Goal: Communication & Community: Ask a question

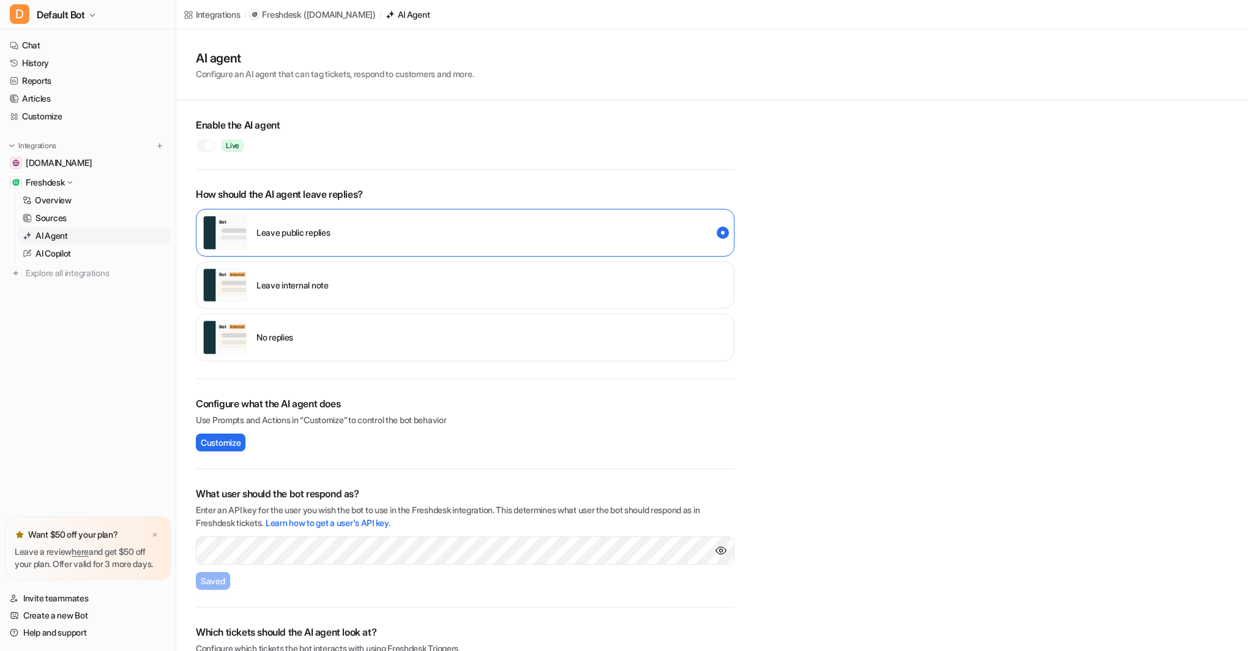
click at [204, 145] on div at bounding box center [209, 146] width 10 height 10
click at [81, 15] on span "Default Bot" at bounding box center [61, 14] width 48 height 17
click at [69, 137] on link "Sign out" at bounding box center [97, 139] width 169 height 20
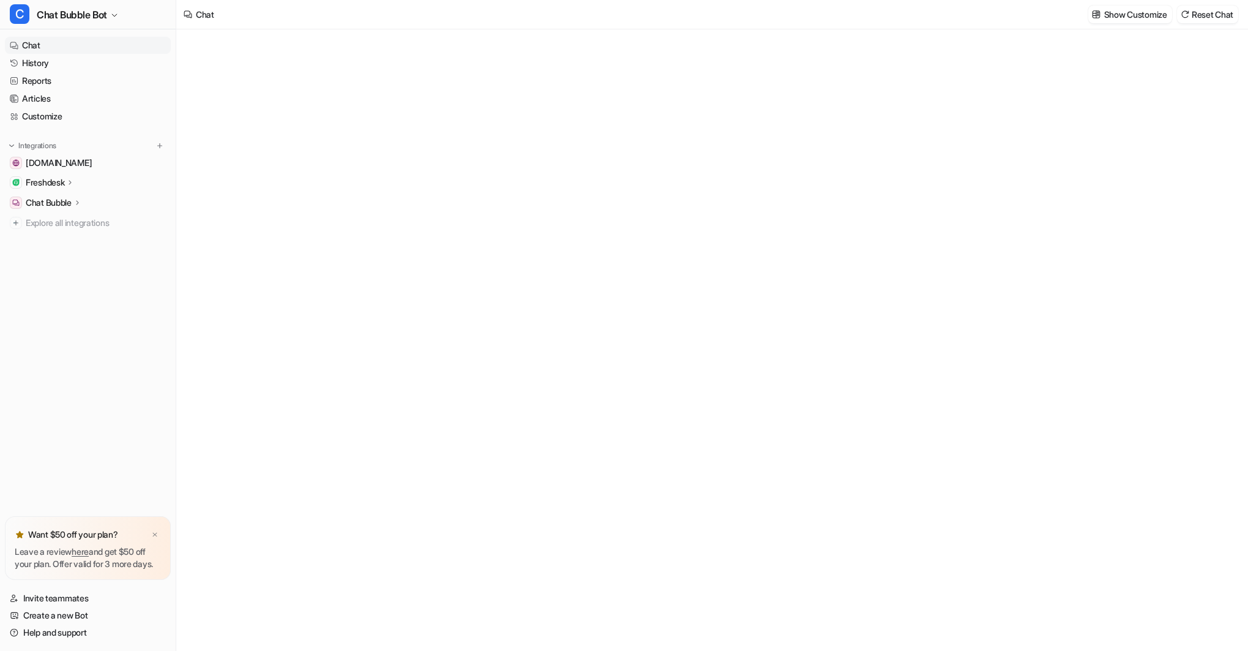
type textarea "**********"
click at [107, 13] on span "Chat Bubble Bot" at bounding box center [72, 14] width 70 height 17
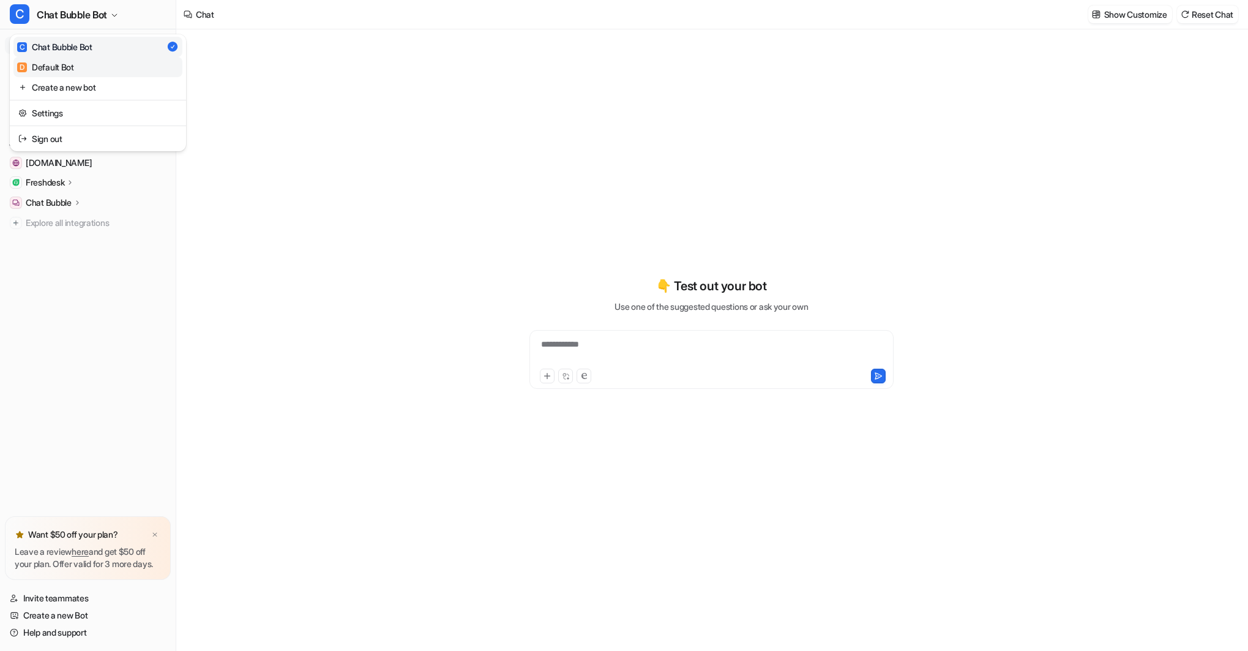
click at [84, 63] on link "D Default Bot" at bounding box center [97, 67] width 169 height 20
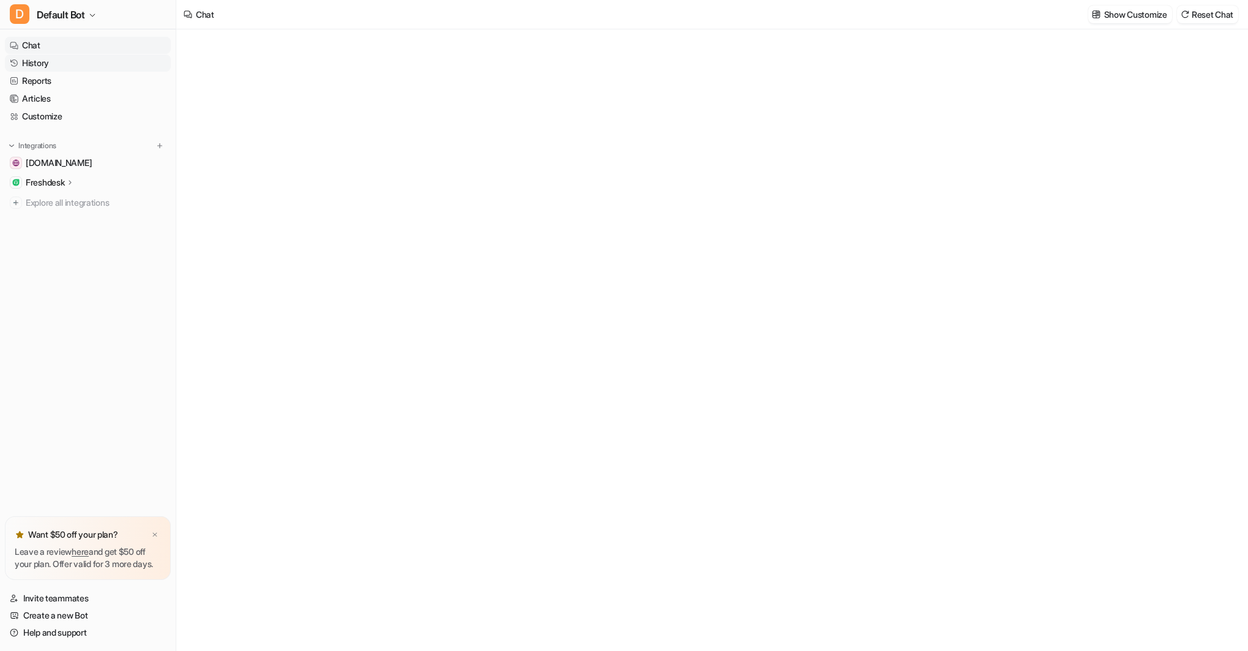
type textarea "**********"
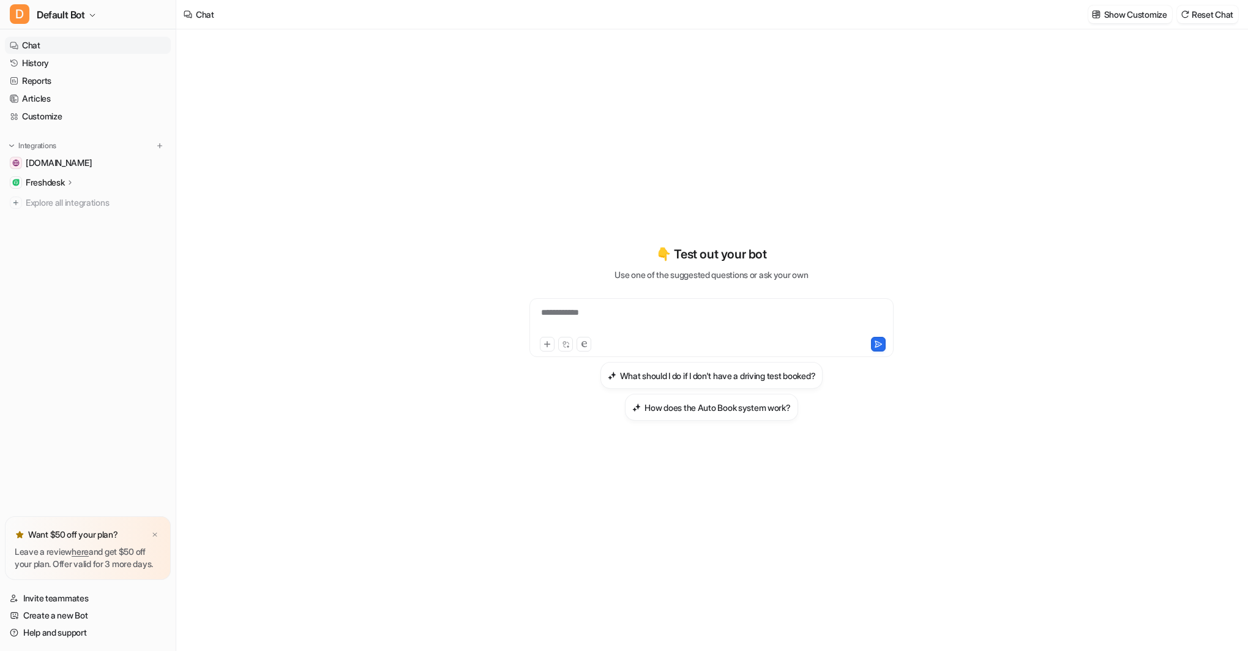
click at [44, 184] on p "Freshdesk" at bounding box center [45, 182] width 39 height 12
click at [53, 234] on p "AI Agent" at bounding box center [52, 236] width 32 height 12
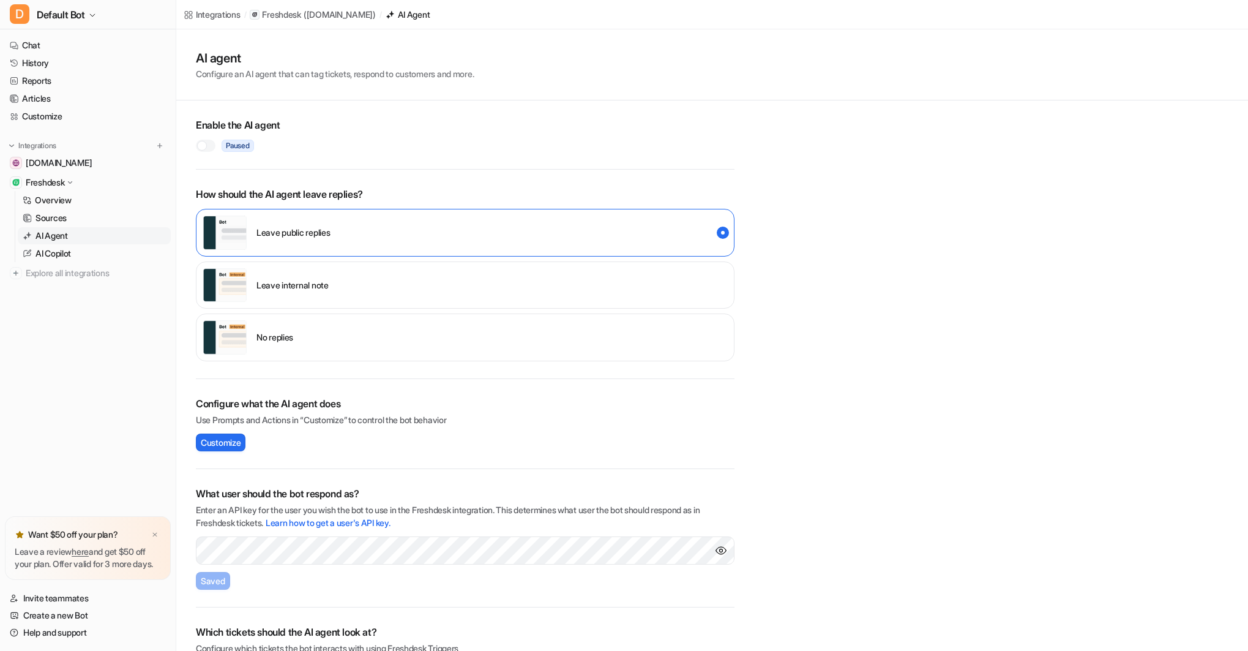
click at [204, 145] on div at bounding box center [202, 146] width 10 height 10
click at [46, 631] on link "Help and support" at bounding box center [88, 632] width 166 height 17
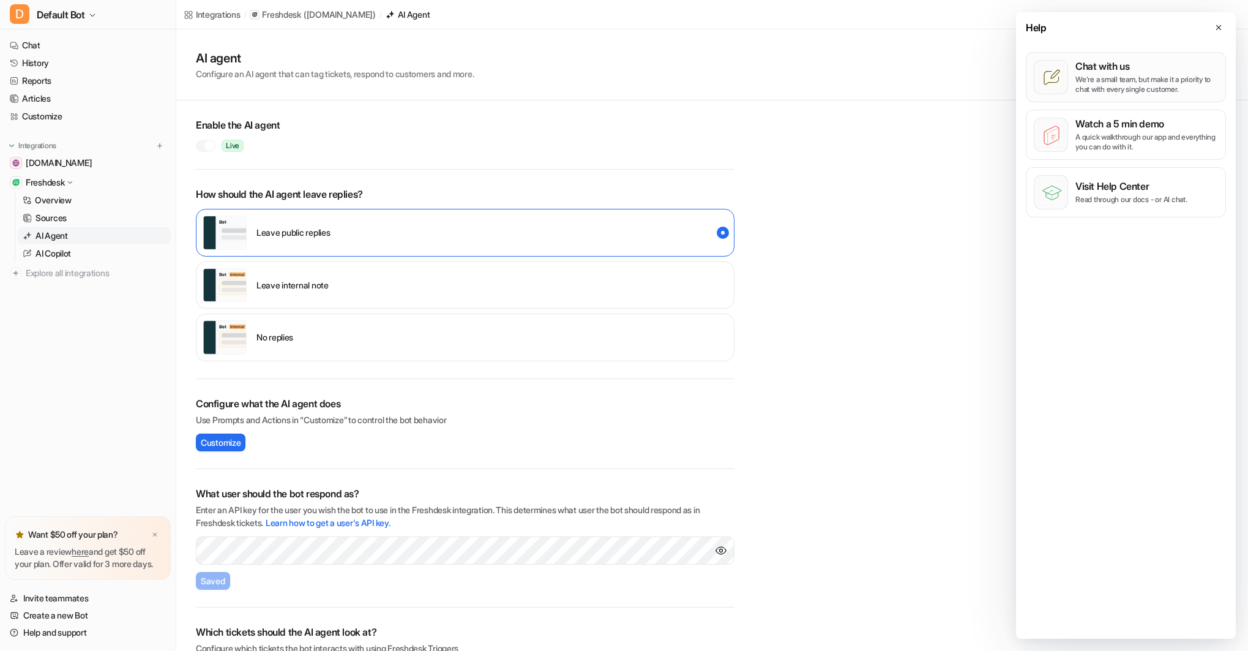
click at [1148, 62] on p "Chat with us" at bounding box center [1147, 66] width 143 height 12
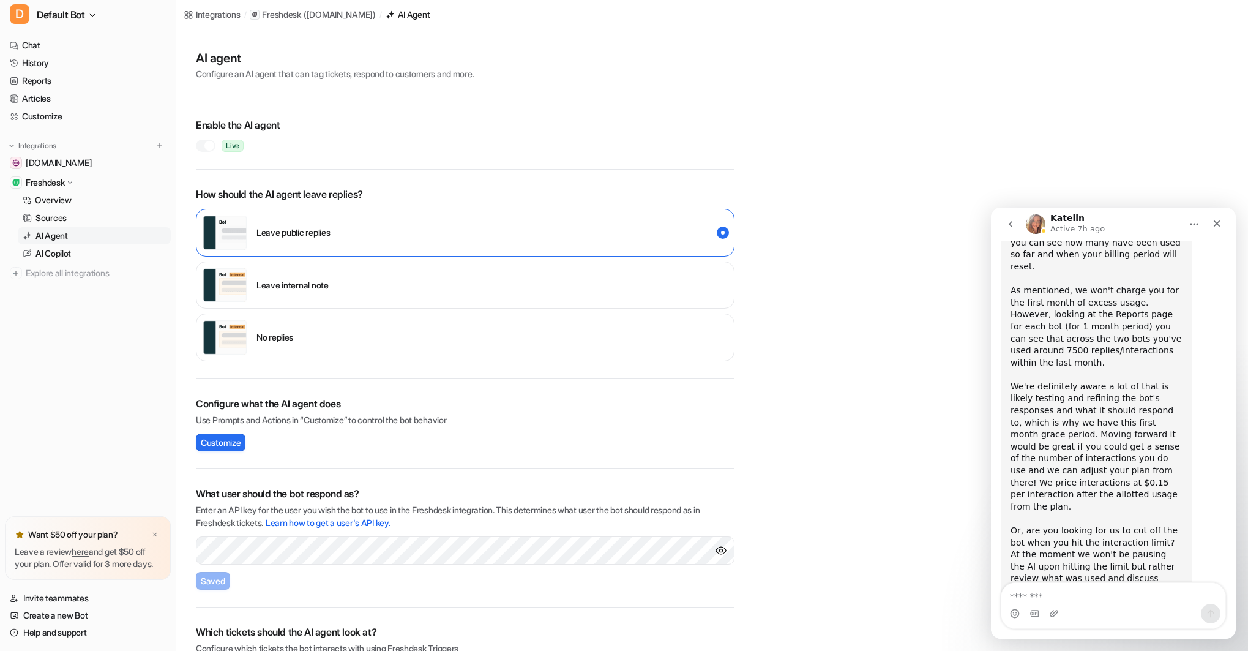
scroll to position [735, 0]
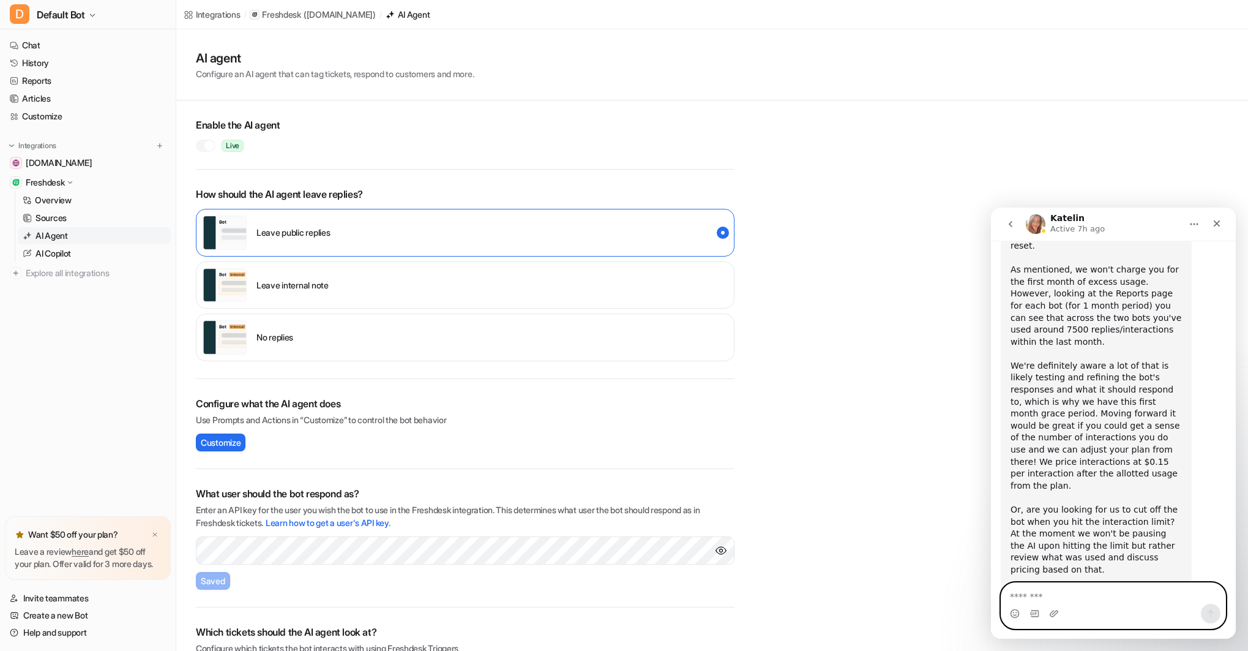
click at [1030, 596] on textarea "Message…" at bounding box center [1114, 593] width 224 height 21
paste textarea "**********"
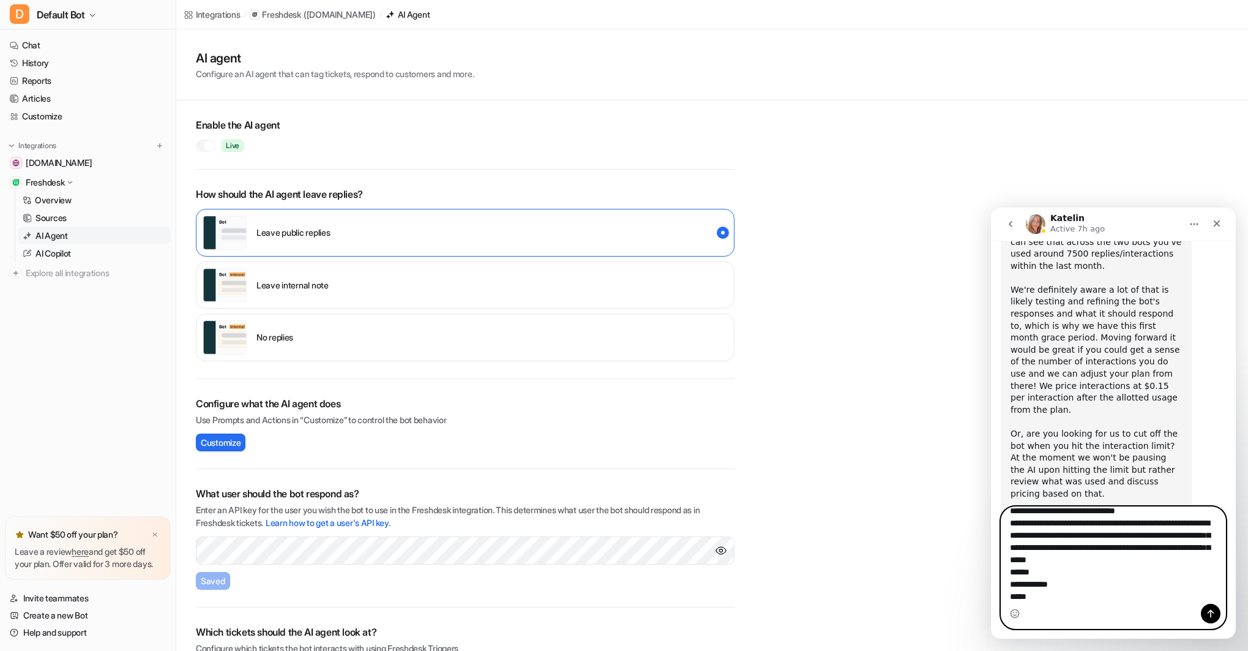
scroll to position [812, 0]
type textarea "**********"
click at [1210, 613] on icon "Send a message…" at bounding box center [1211, 614] width 10 height 10
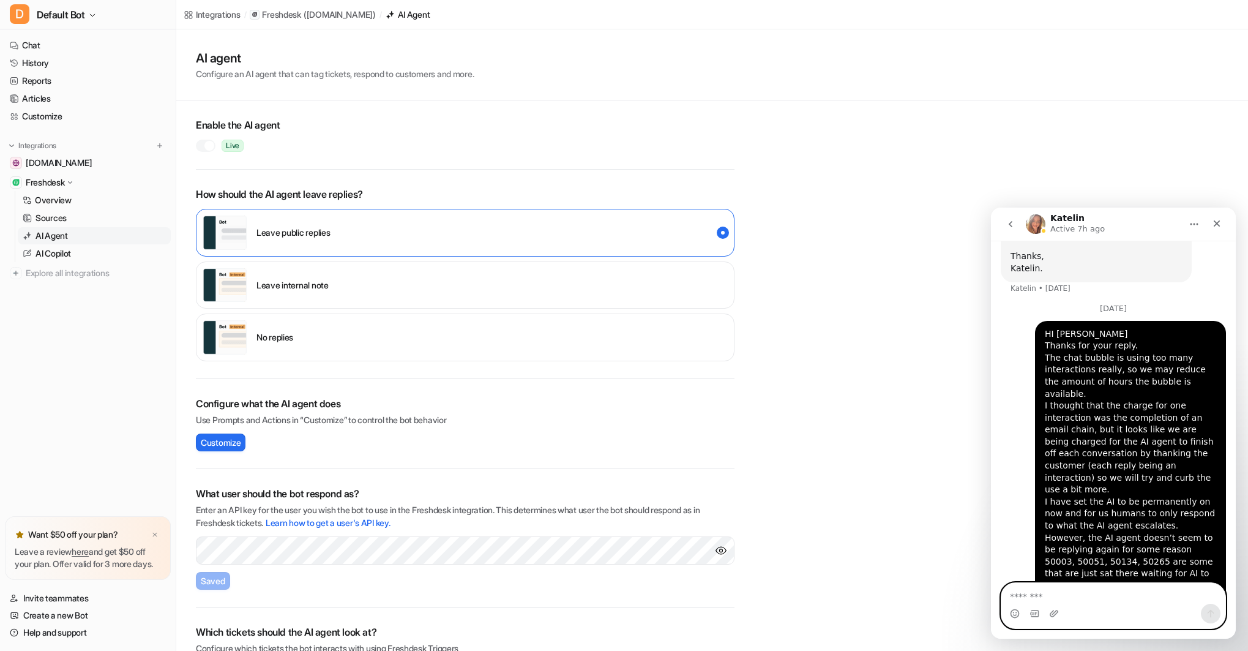
scroll to position [1114, 0]
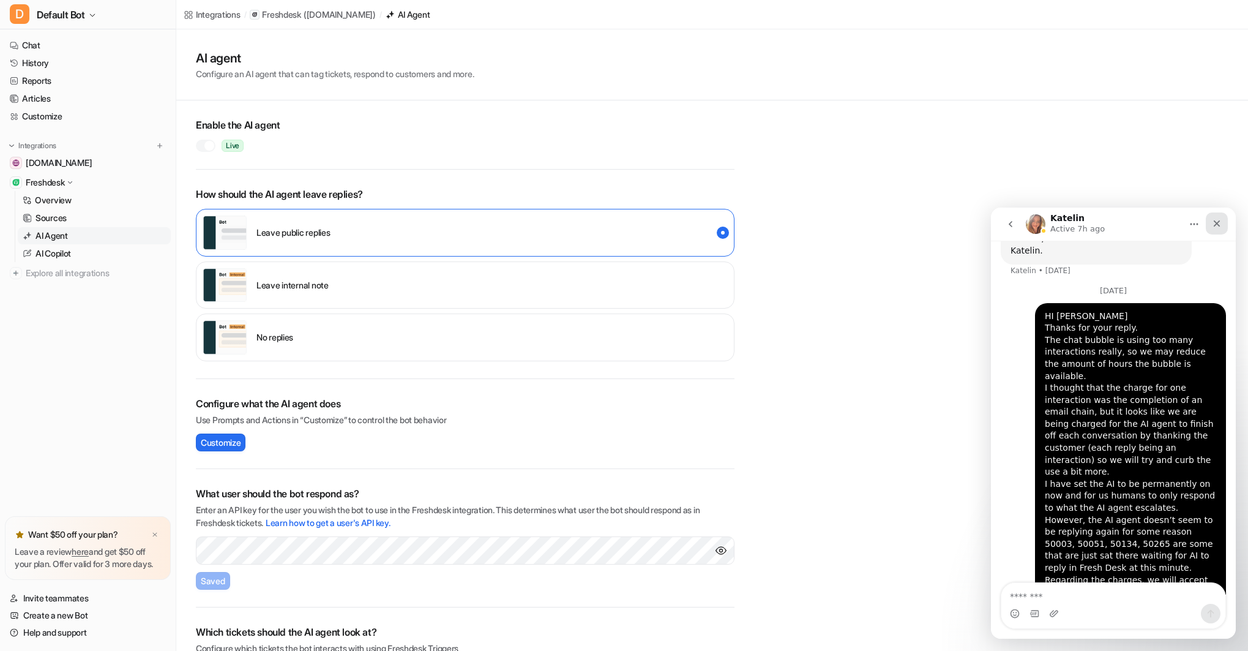
click at [1218, 222] on icon "Close" at bounding box center [1217, 223] width 7 height 7
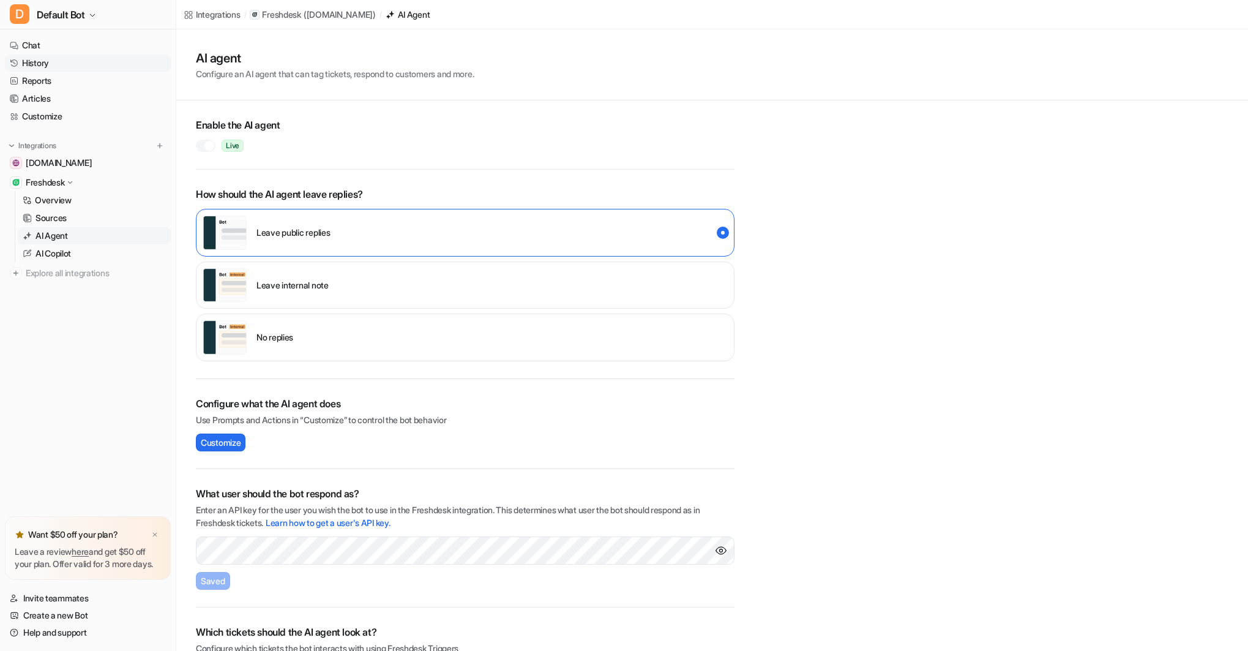
click at [49, 62] on link "History" at bounding box center [88, 62] width 166 height 17
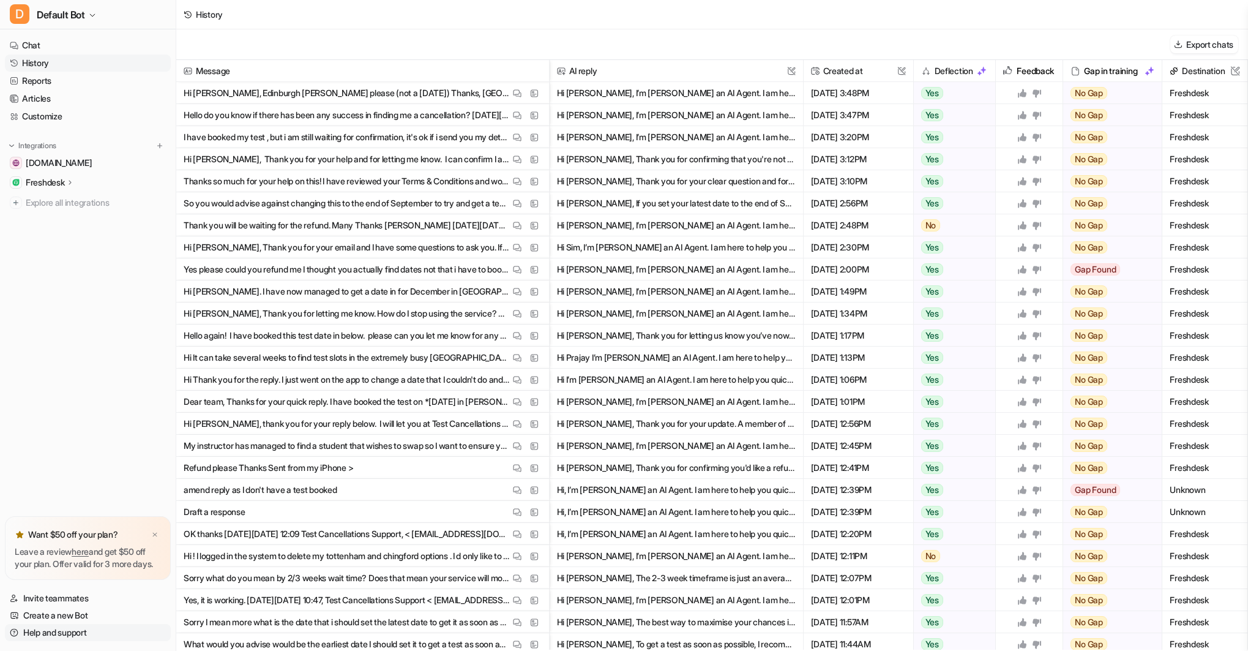
click at [74, 629] on link "Help and support" at bounding box center [88, 632] width 166 height 17
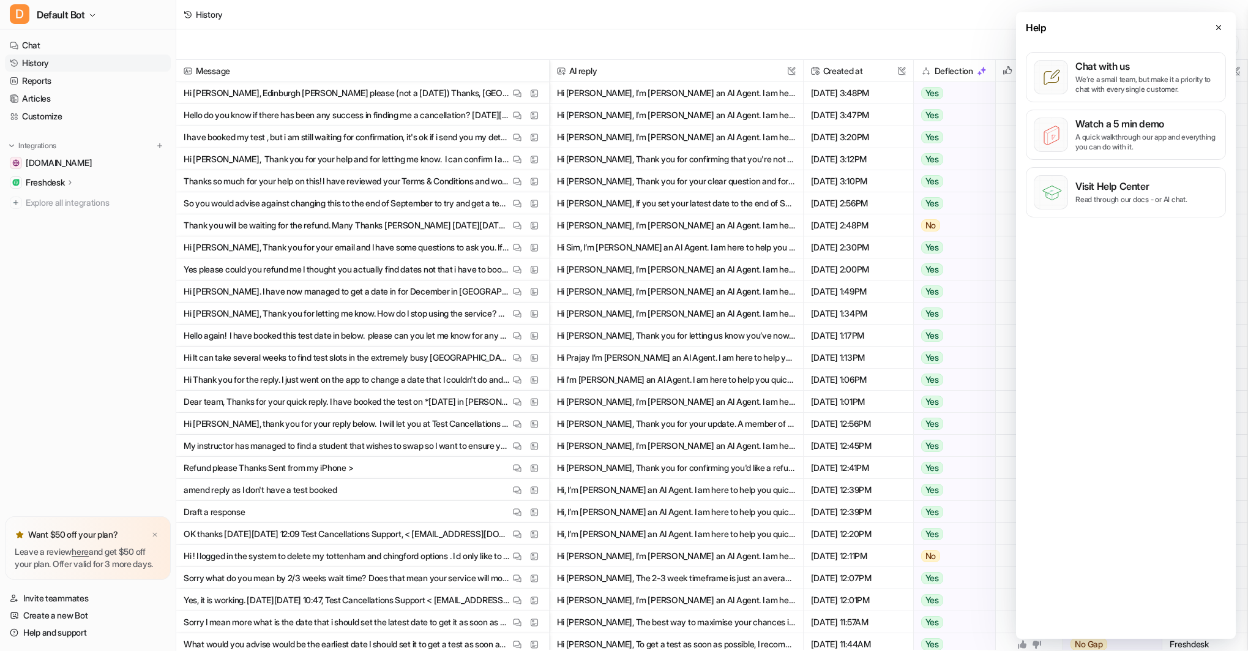
click at [1098, 80] on p "We’re a small team, but make it a priority to chat with every single customer." at bounding box center [1147, 85] width 143 height 20
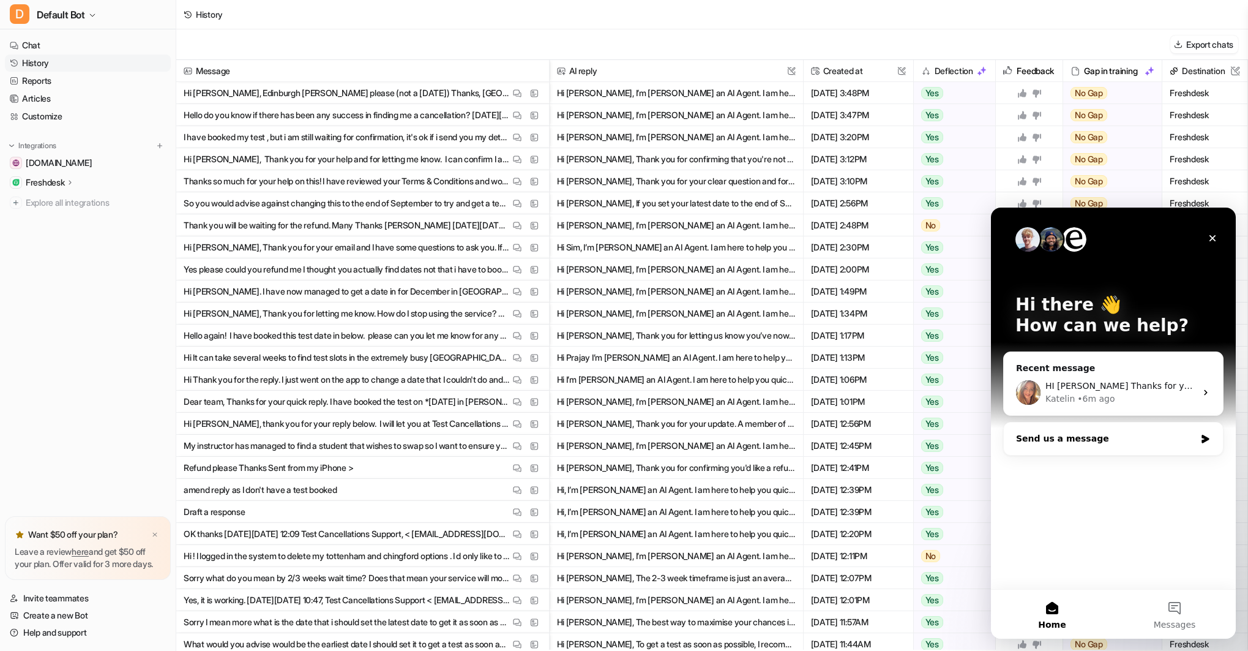
click at [1110, 441] on div "Send us a message" at bounding box center [1105, 438] width 179 height 13
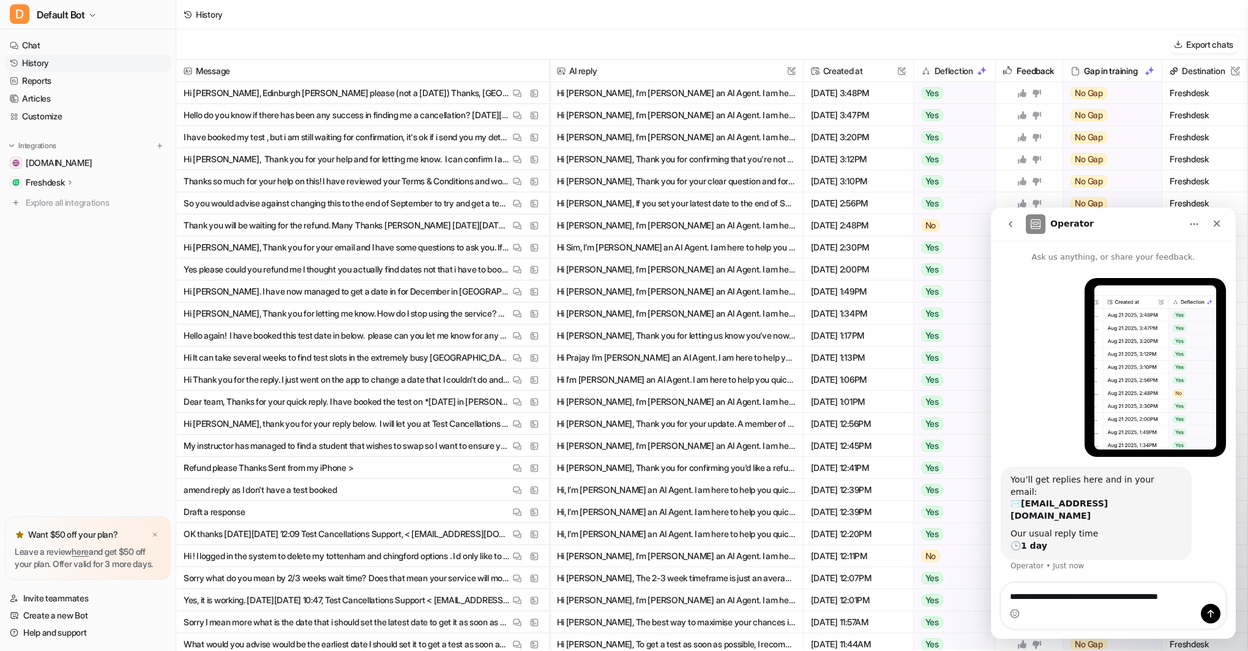
click at [1060, 598] on textarea "**********" at bounding box center [1114, 593] width 224 height 21
drag, startPoint x: 1184, startPoint y: 597, endPoint x: 1204, endPoint y: 593, distance: 20.7
click at [1184, 597] on textarea "**********" at bounding box center [1114, 593] width 224 height 21
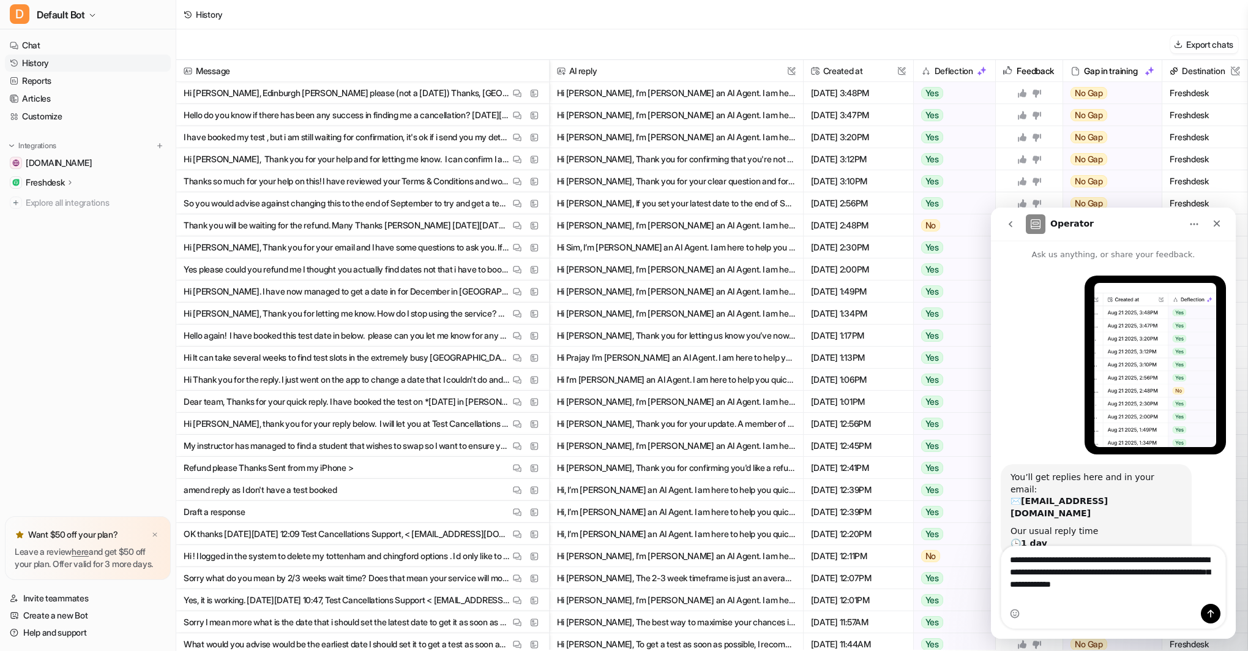
type textarea "**********"
click at [1206, 610] on icon "Send a message…" at bounding box center [1211, 614] width 10 height 10
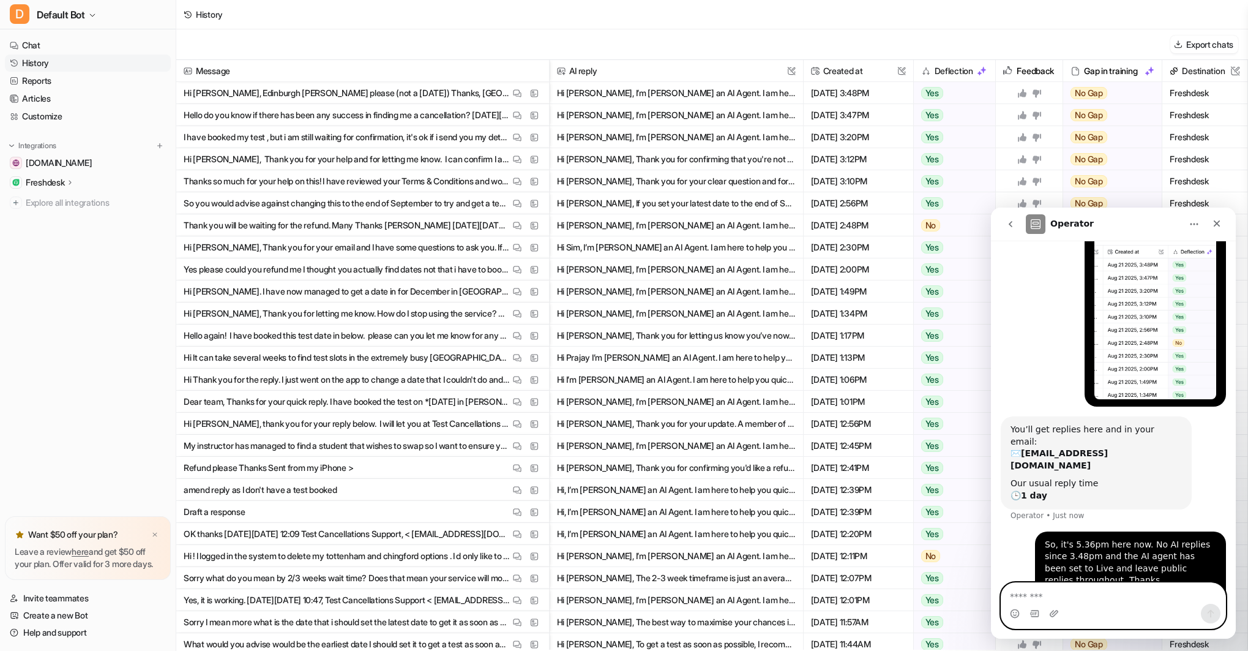
scroll to position [51, 0]
click at [1215, 220] on icon "Close" at bounding box center [1217, 223] width 7 height 7
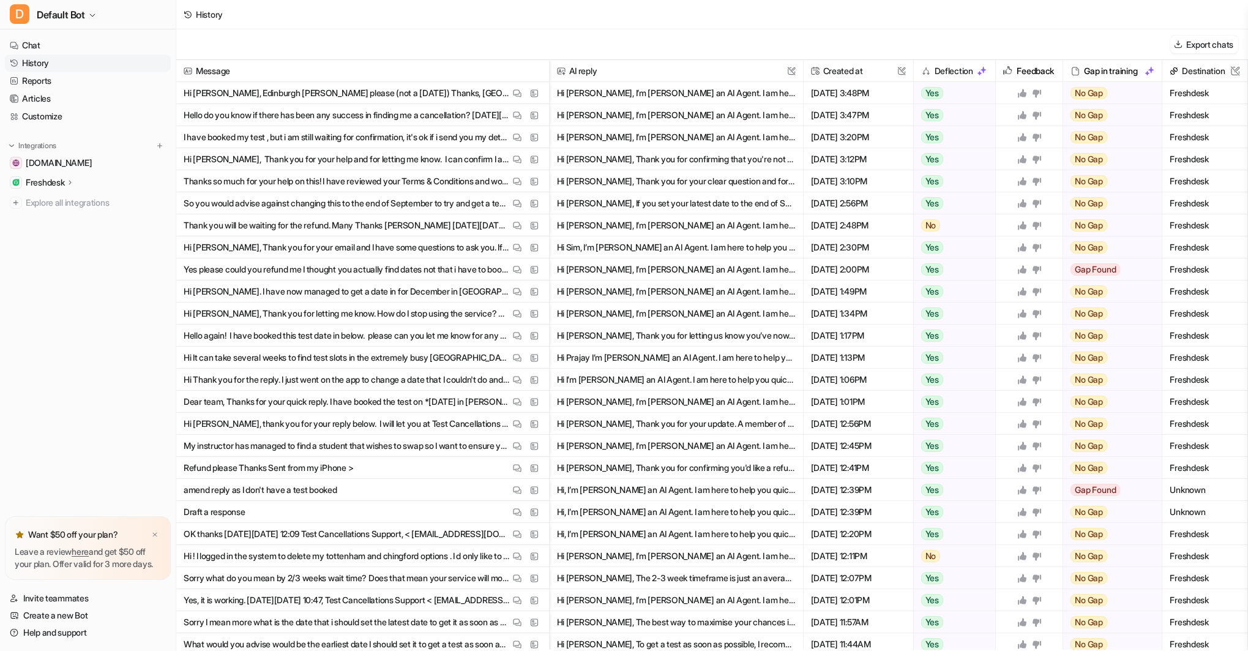
click at [59, 179] on p "Freshdesk" at bounding box center [45, 182] width 39 height 12
click at [61, 235] on p "AI Agent" at bounding box center [52, 236] width 32 height 12
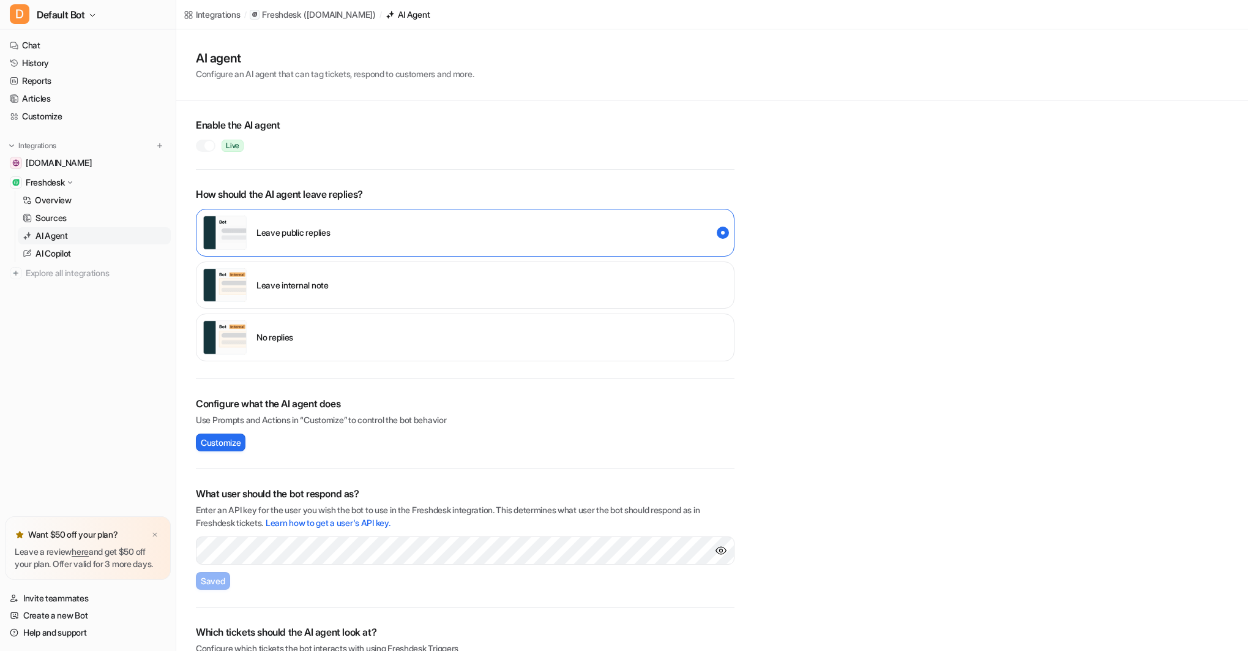
scroll to position [46, 0]
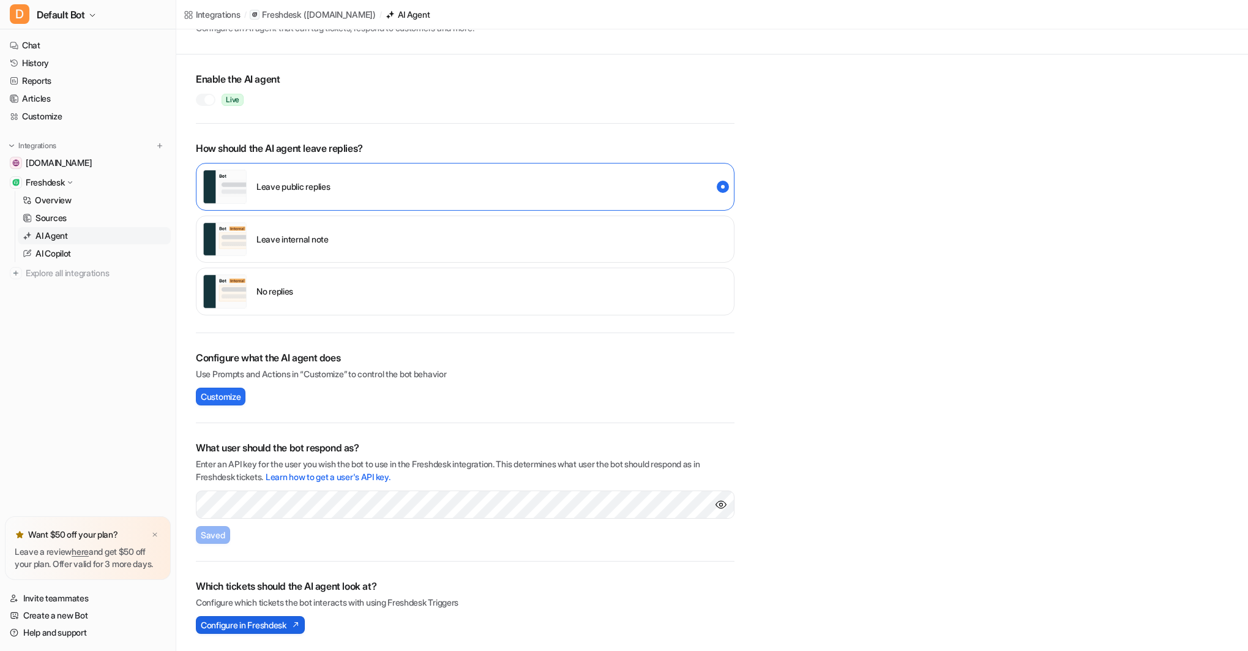
click at [269, 624] on span "Configure in Freshdesk" at bounding box center [244, 624] width 86 height 13
click at [268, 624] on span "Configure in Freshdesk" at bounding box center [244, 624] width 86 height 13
click at [232, 626] on span "Configure in Freshdesk" at bounding box center [244, 624] width 86 height 13
click at [228, 623] on span "Configure in Freshdesk" at bounding box center [244, 624] width 86 height 13
click at [261, 623] on span "Configure in Freshdesk" at bounding box center [244, 624] width 86 height 13
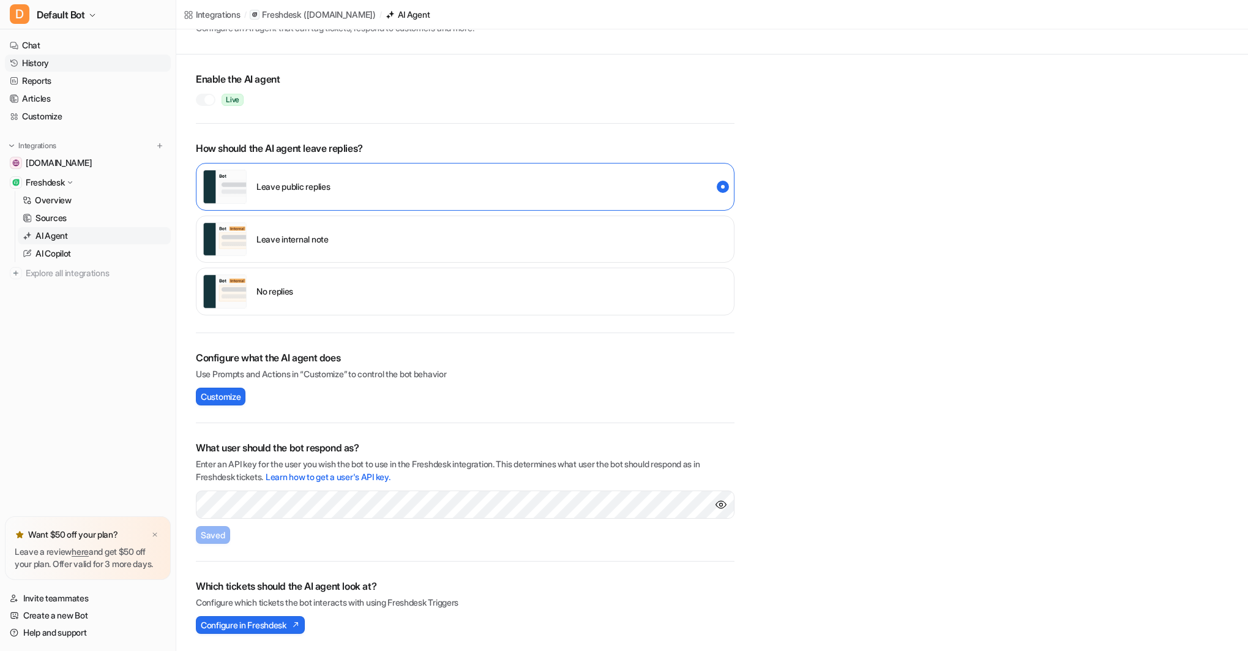
click at [39, 63] on link "History" at bounding box center [88, 62] width 166 height 17
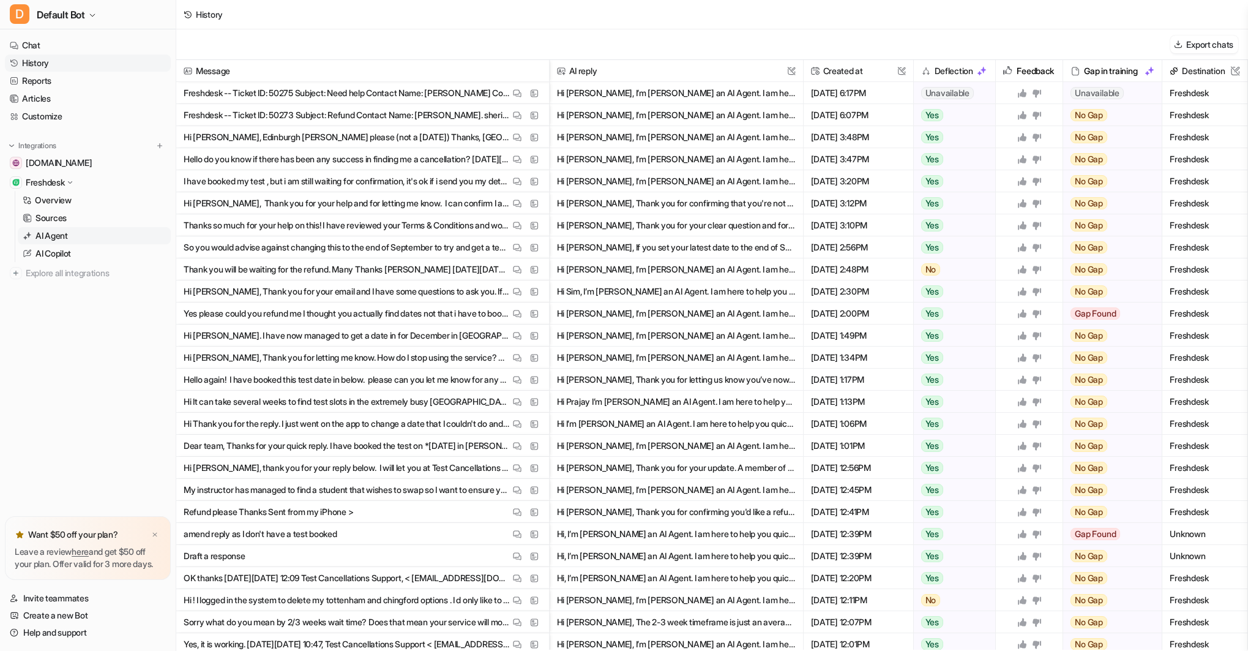
click at [49, 233] on p "AI Agent" at bounding box center [52, 236] width 32 height 12
click at [55, 178] on p "Freshdesk" at bounding box center [45, 182] width 39 height 12
click at [54, 178] on p "Freshdesk" at bounding box center [45, 182] width 39 height 12
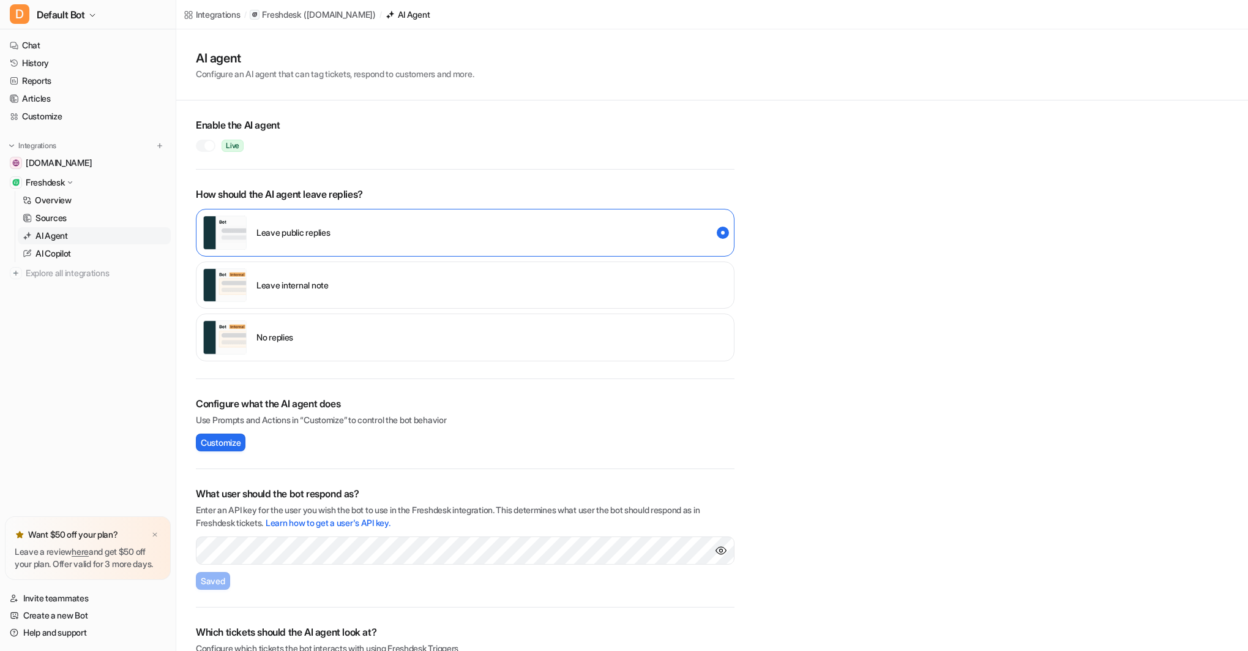
scroll to position [46, 0]
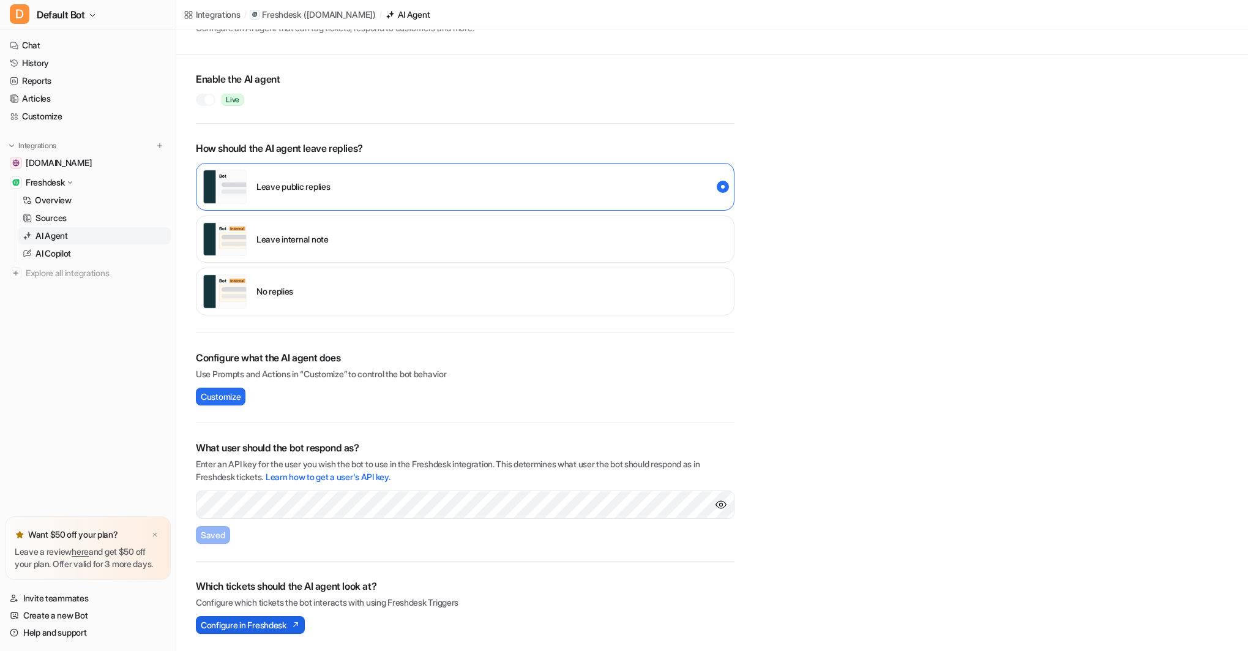
click at [252, 622] on span "Configure in Freshdesk" at bounding box center [244, 624] width 86 height 13
click at [29, 628] on link "Help and support" at bounding box center [88, 632] width 166 height 17
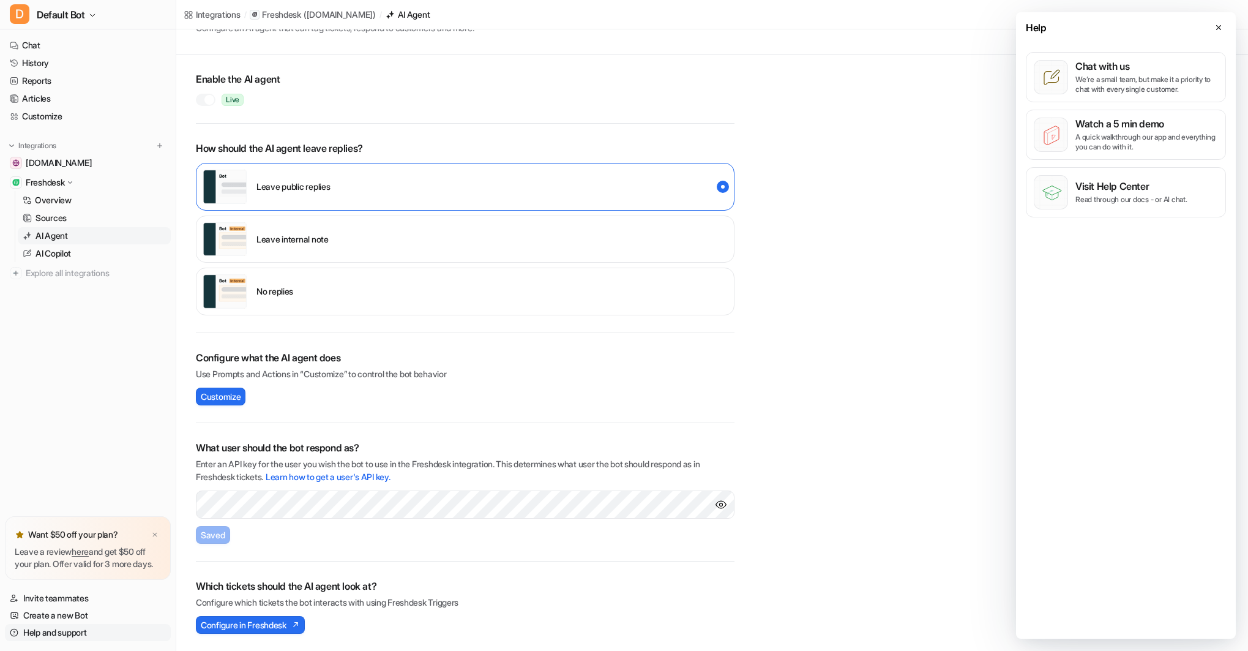
scroll to position [0, 0]
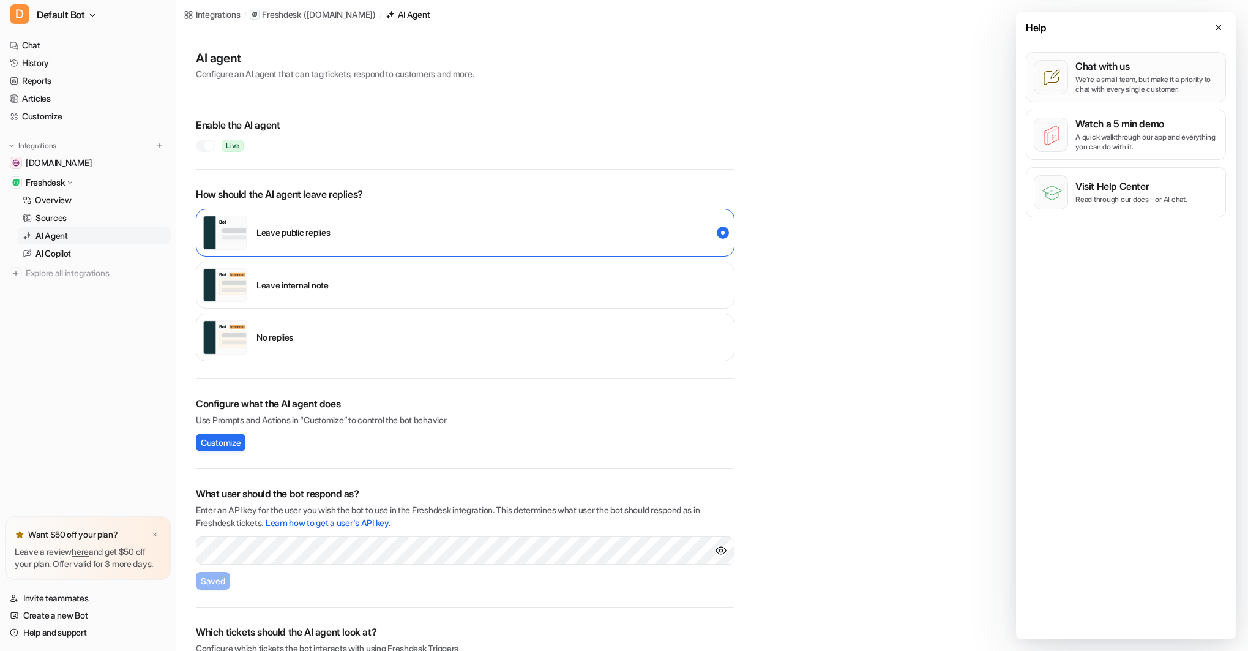
click at [1125, 82] on p "We’re a small team, but make it a priority to chat with every single customer." at bounding box center [1147, 85] width 143 height 20
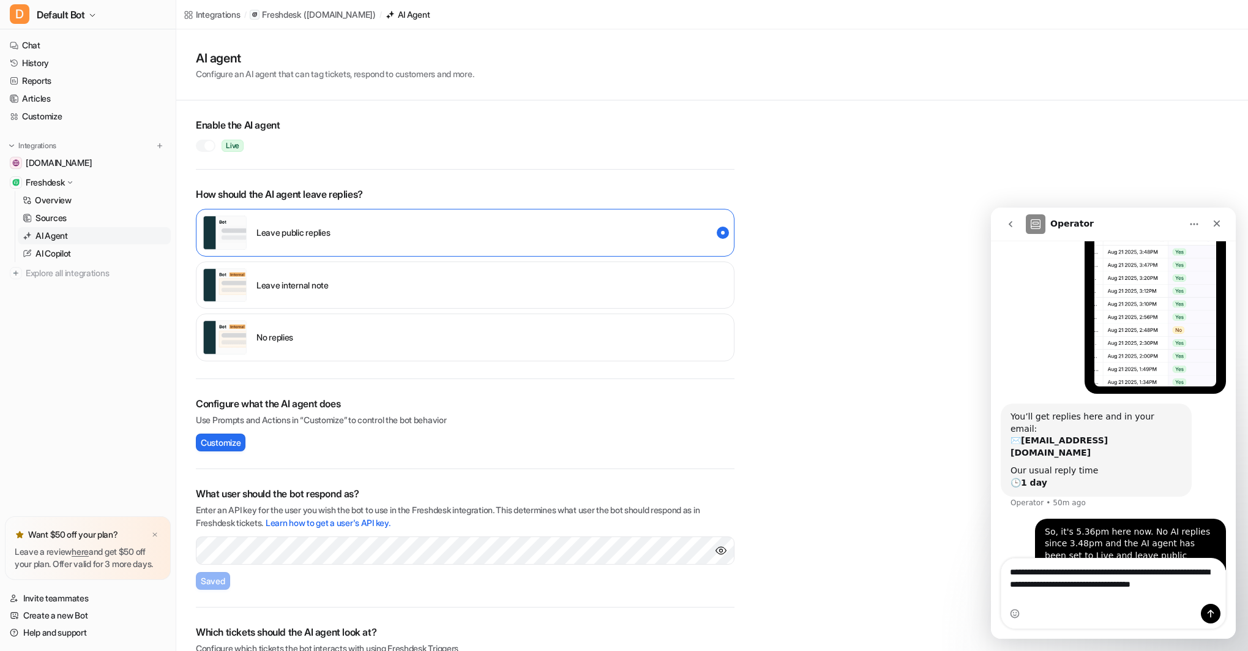
scroll to position [75, 0]
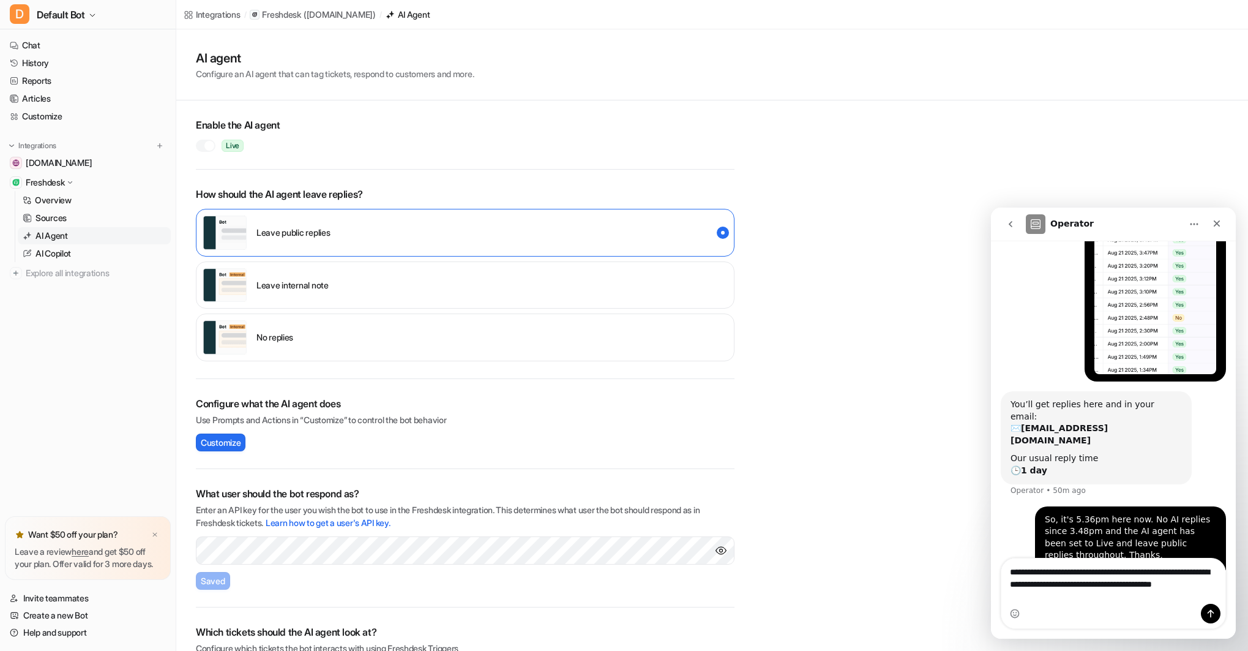
type textarea "**********"
click at [1213, 610] on icon "Send a message…" at bounding box center [1211, 614] width 10 height 10
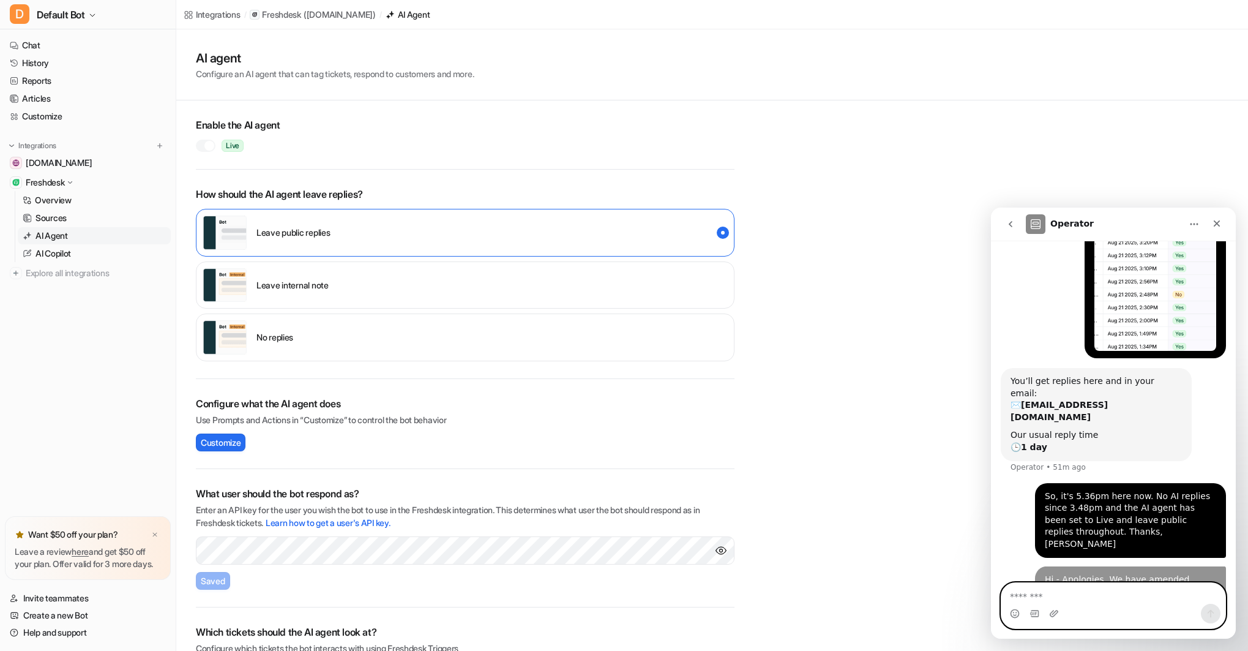
scroll to position [102, 0]
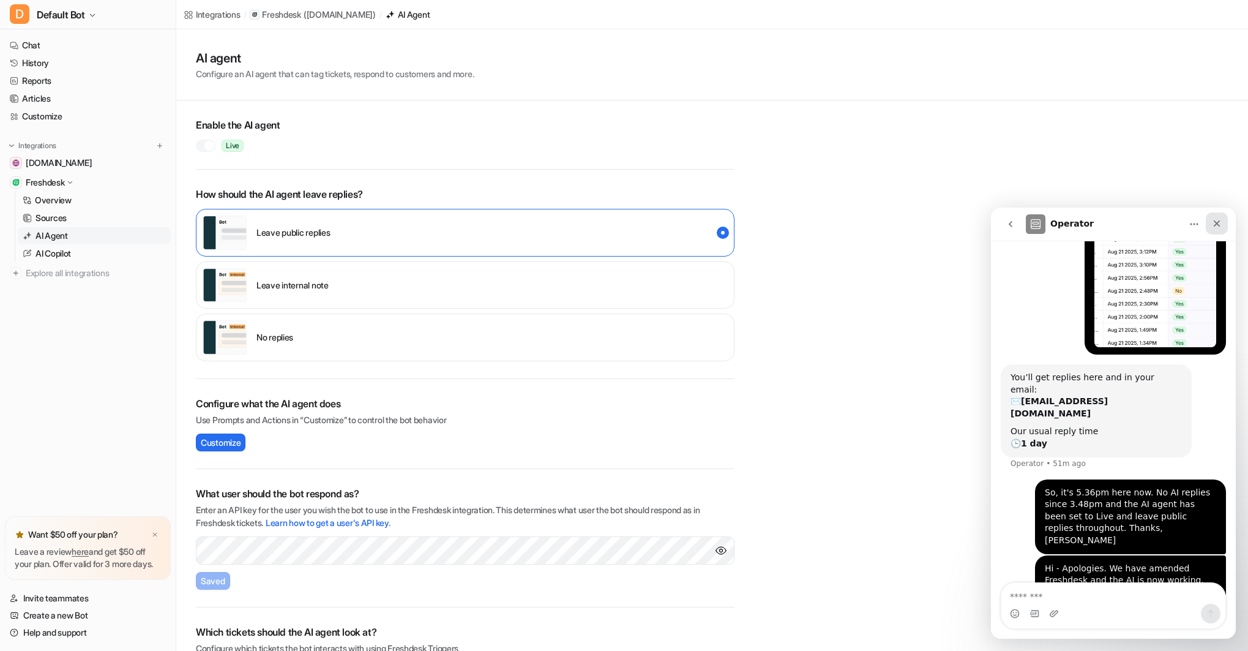
click at [1218, 222] on icon "Close" at bounding box center [1217, 224] width 10 height 10
